Goal: Complete application form

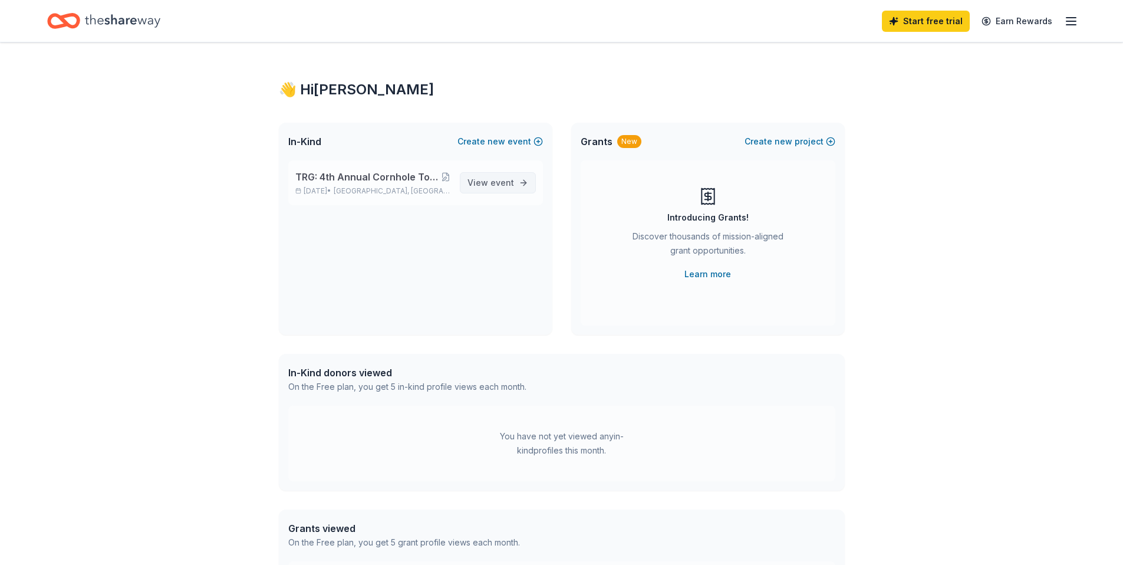
click at [489, 182] on span "View event" at bounding box center [490, 183] width 47 height 14
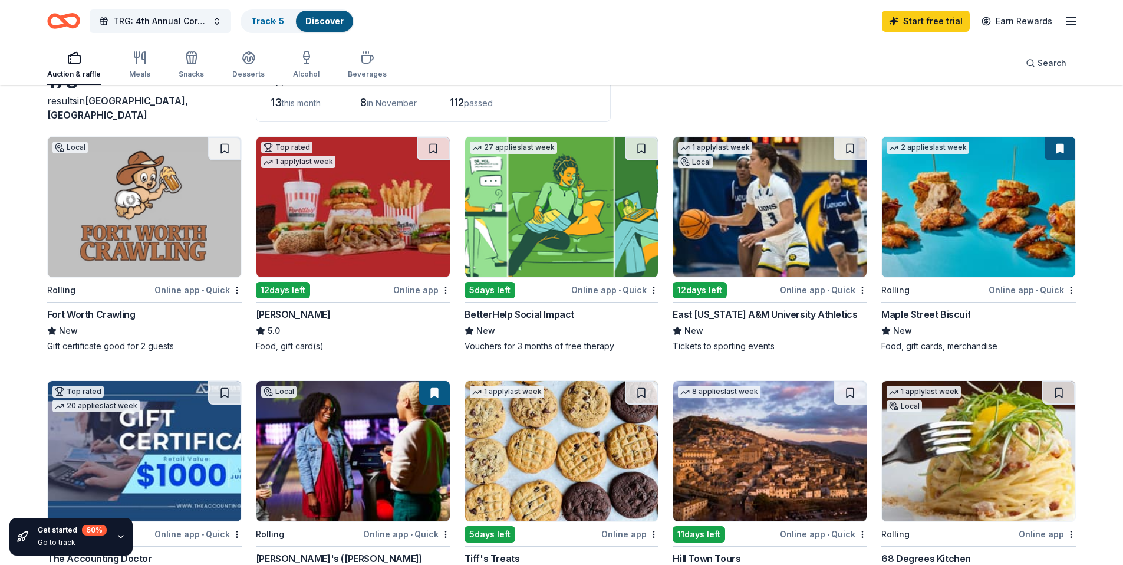
scroll to position [108, 0]
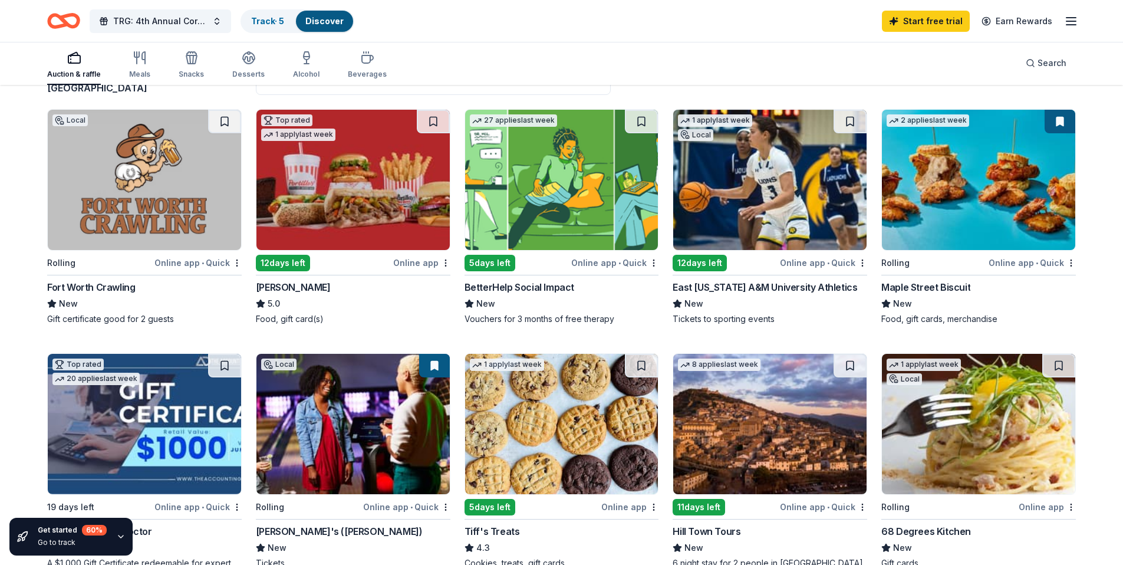
click at [176, 262] on div "Online app • Quick" at bounding box center [197, 262] width 87 height 15
click at [371, 196] on img at bounding box center [352, 180] width 193 height 140
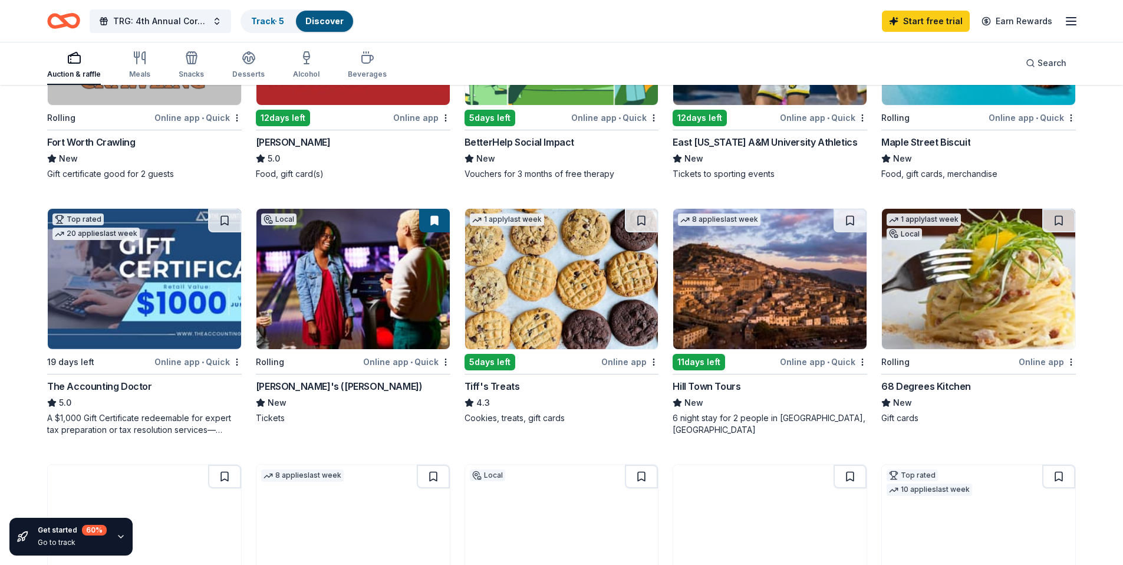
scroll to position [273, 0]
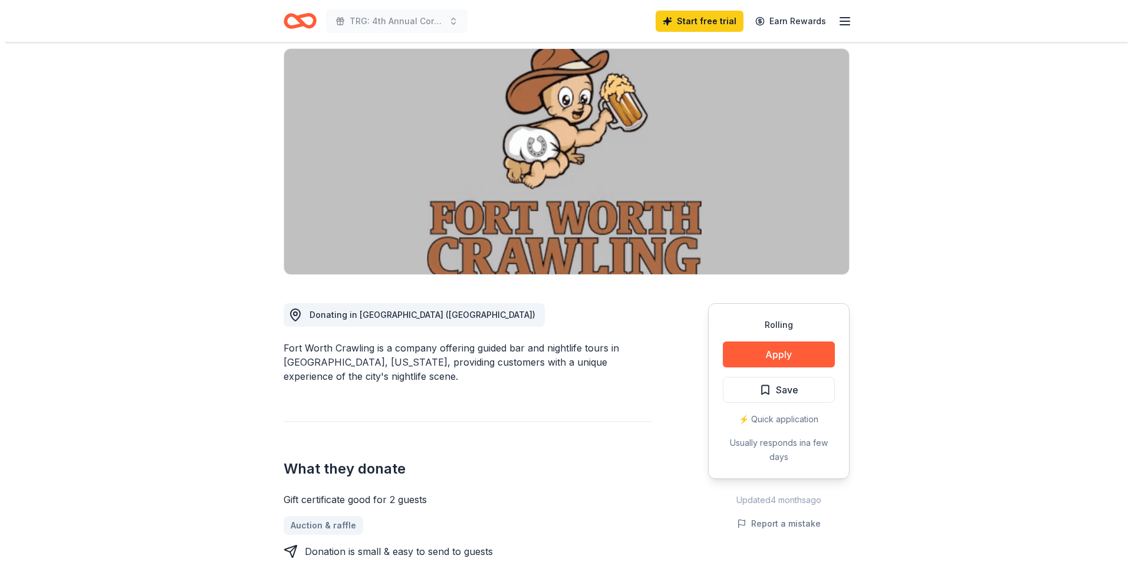
scroll to position [91, 0]
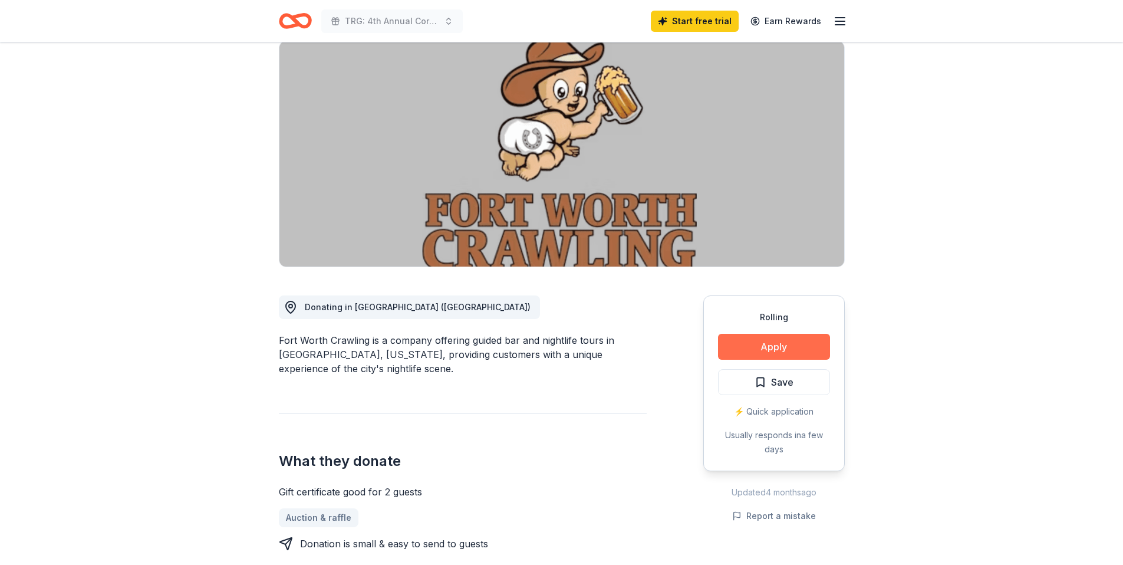
click at [788, 345] on button "Apply" at bounding box center [774, 347] width 112 height 26
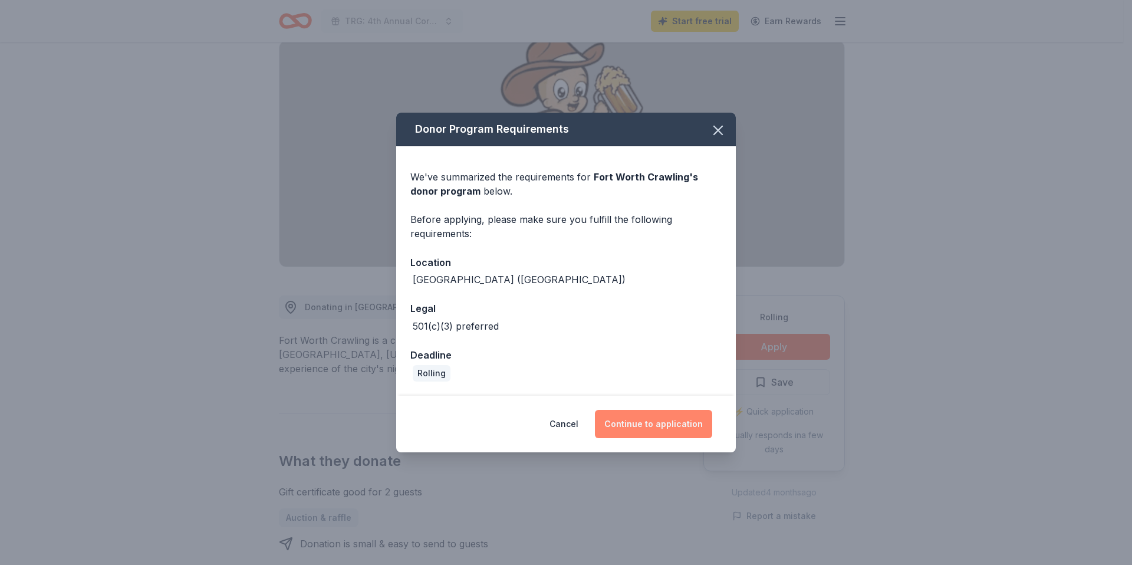
click at [676, 430] on button "Continue to application" at bounding box center [653, 424] width 117 height 28
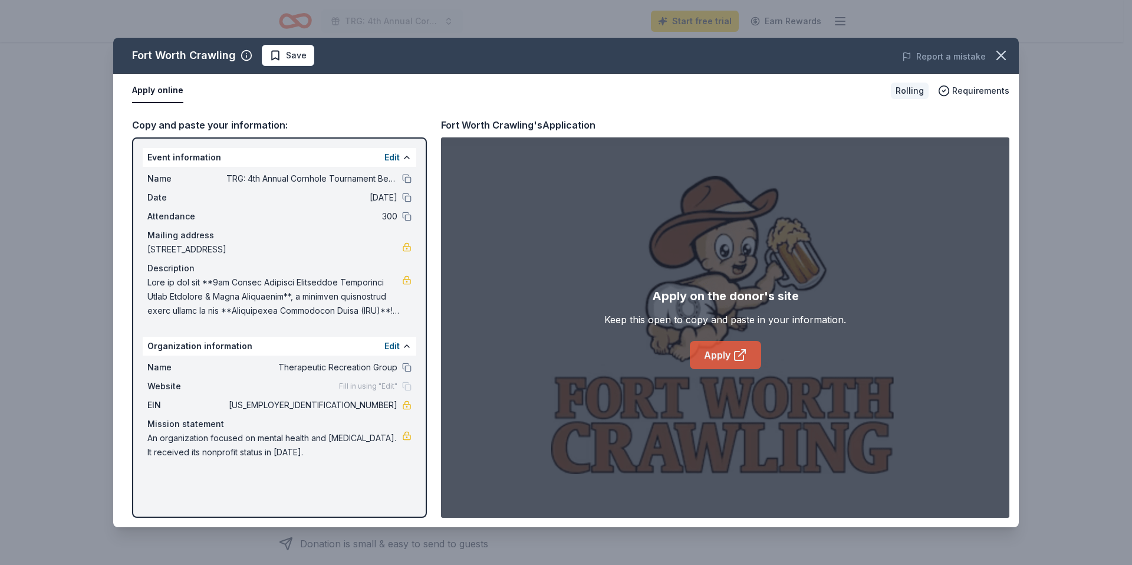
click at [725, 357] on link "Apply" at bounding box center [725, 355] width 71 height 28
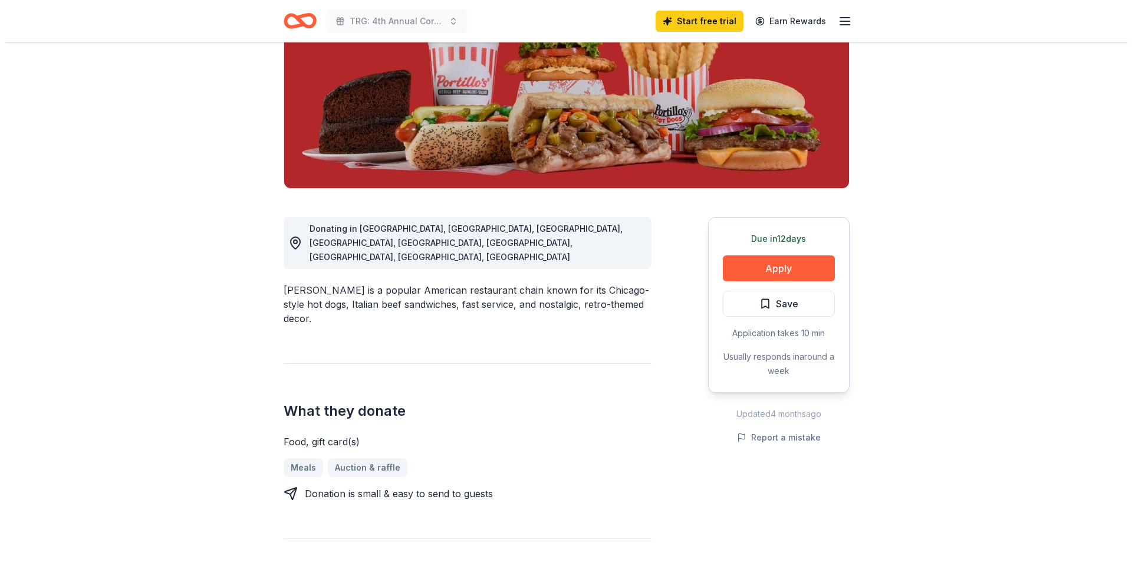
scroll to position [231, 0]
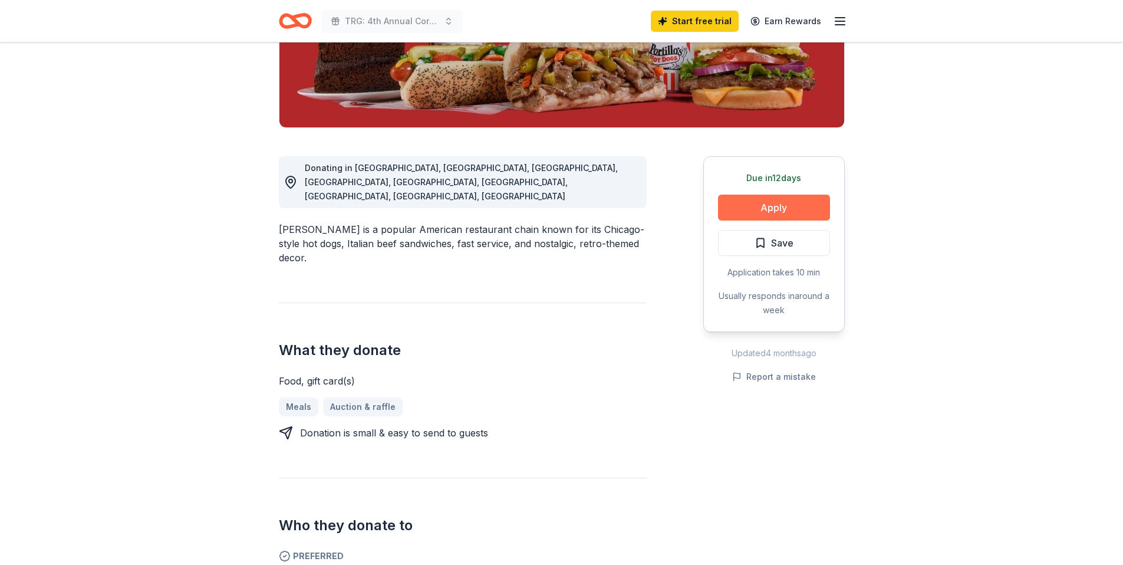
click at [792, 202] on button "Apply" at bounding box center [774, 208] width 112 height 26
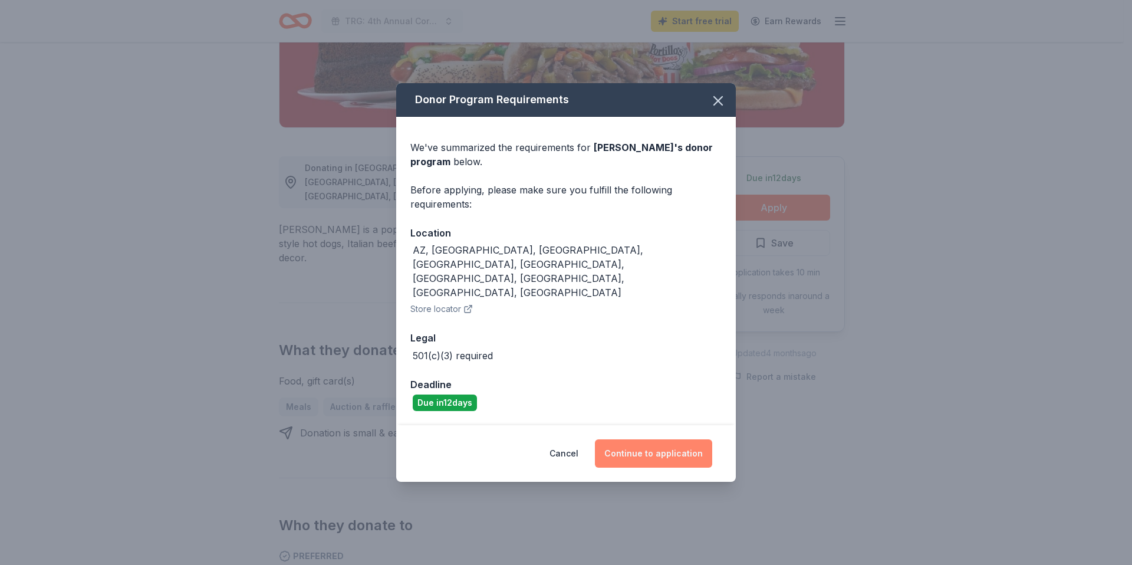
click at [664, 439] on button "Continue to application" at bounding box center [653, 453] width 117 height 28
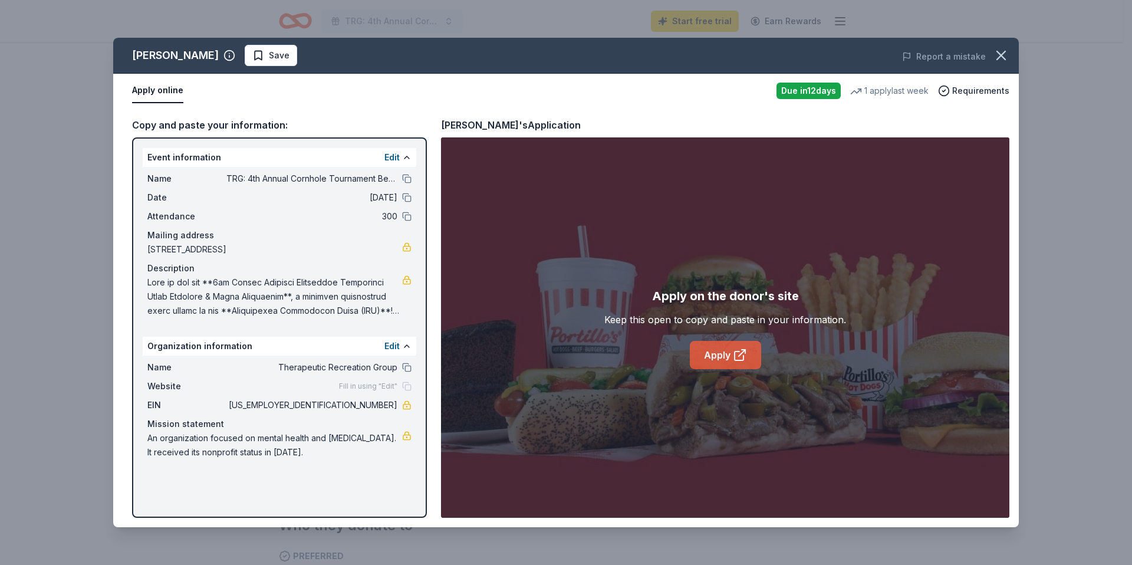
click at [724, 357] on link "Apply" at bounding box center [725, 355] width 71 height 28
